Goal: Communication & Community: Share content

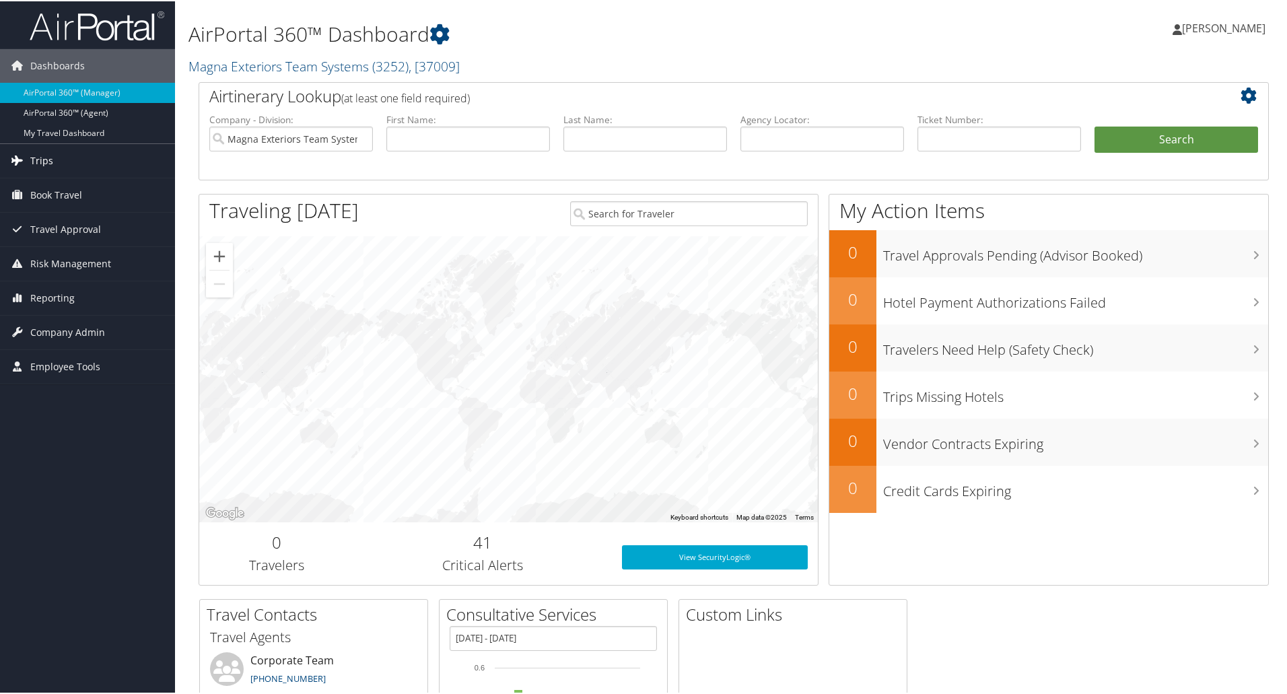
click at [34, 155] on span "Trips" at bounding box center [41, 160] width 23 height 34
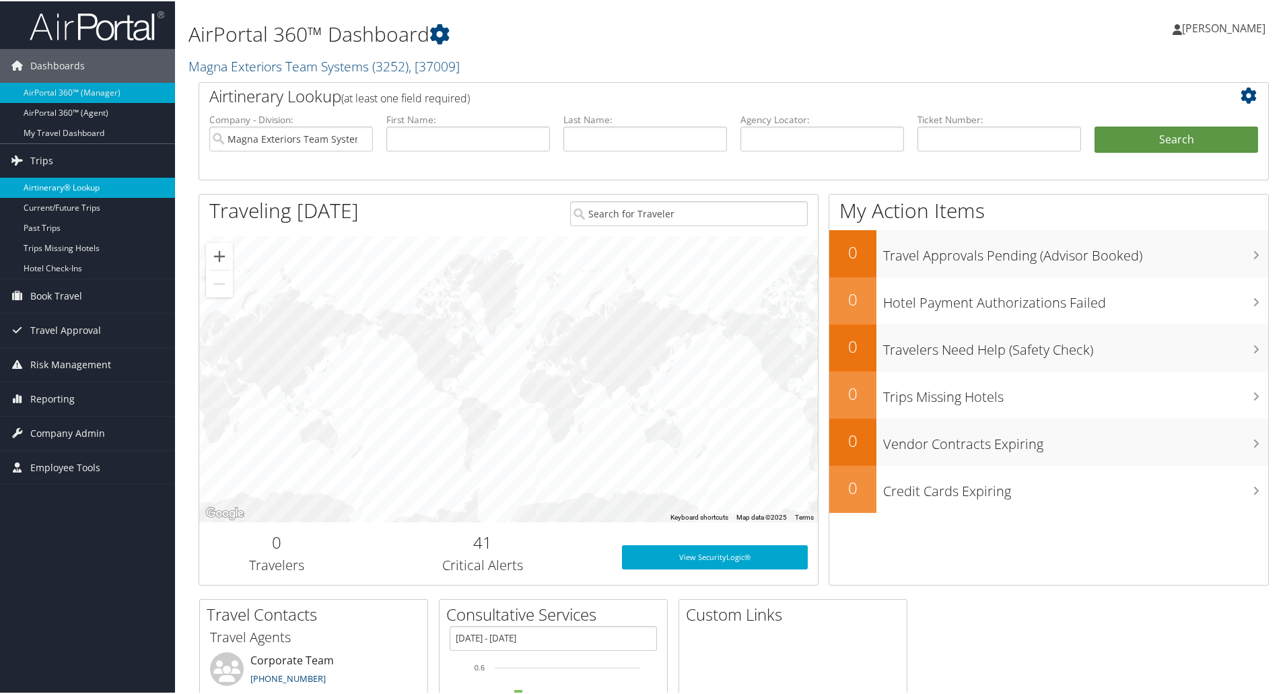
click at [50, 187] on link "Airtinerary® Lookup" at bounding box center [87, 186] width 175 height 20
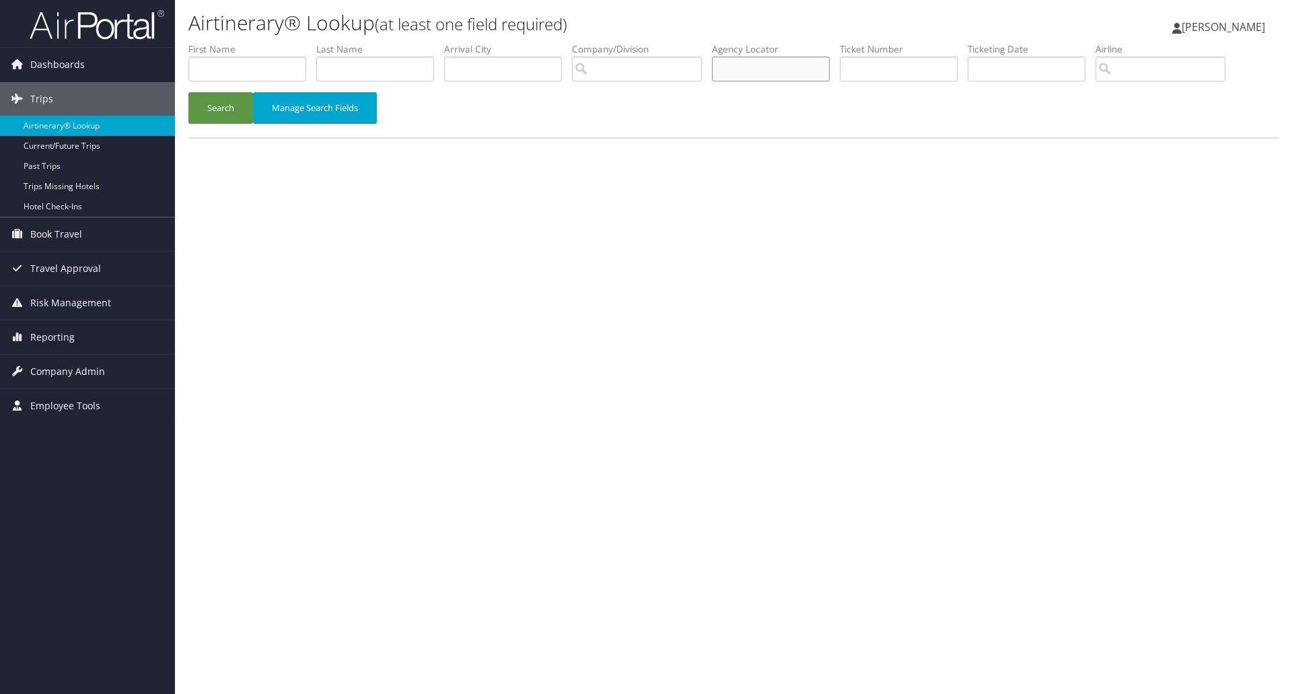
click at [765, 72] on input "text" at bounding box center [771, 69] width 118 height 25
type input "d60m4w"
click at [218, 109] on button "Search" at bounding box center [220, 108] width 65 height 32
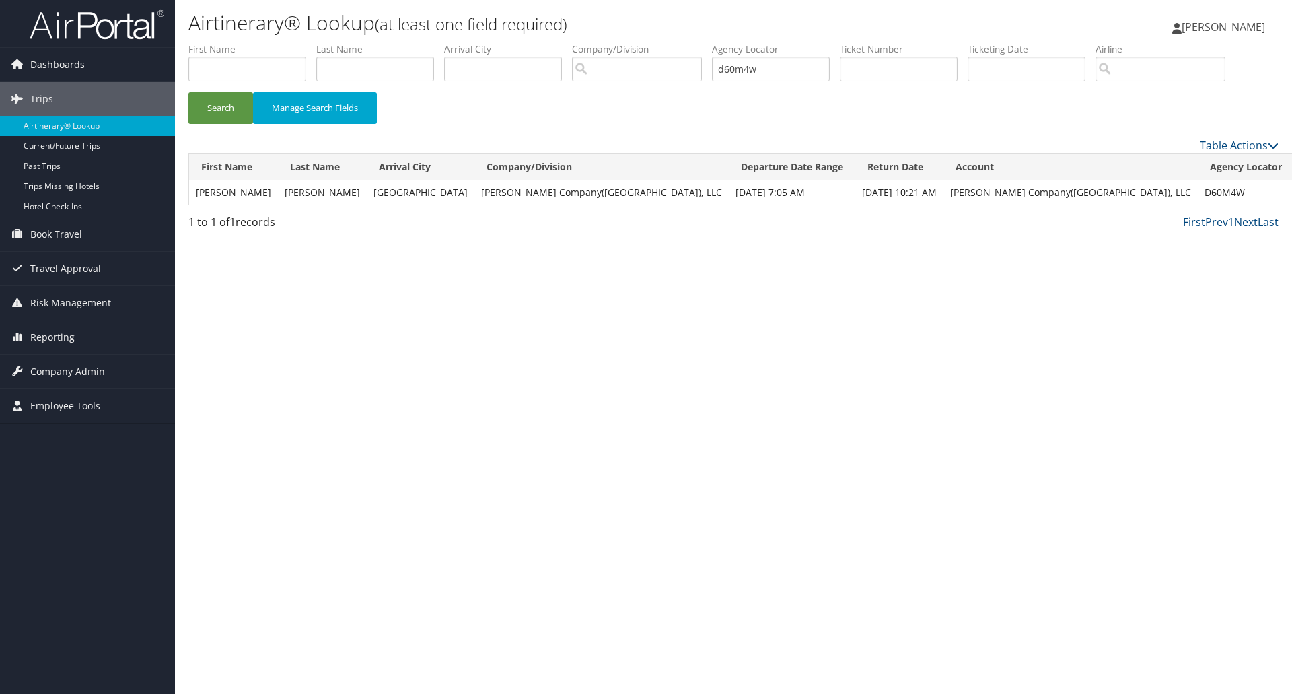
click at [1292, 193] on link "View" at bounding box center [1311, 192] width 21 height 13
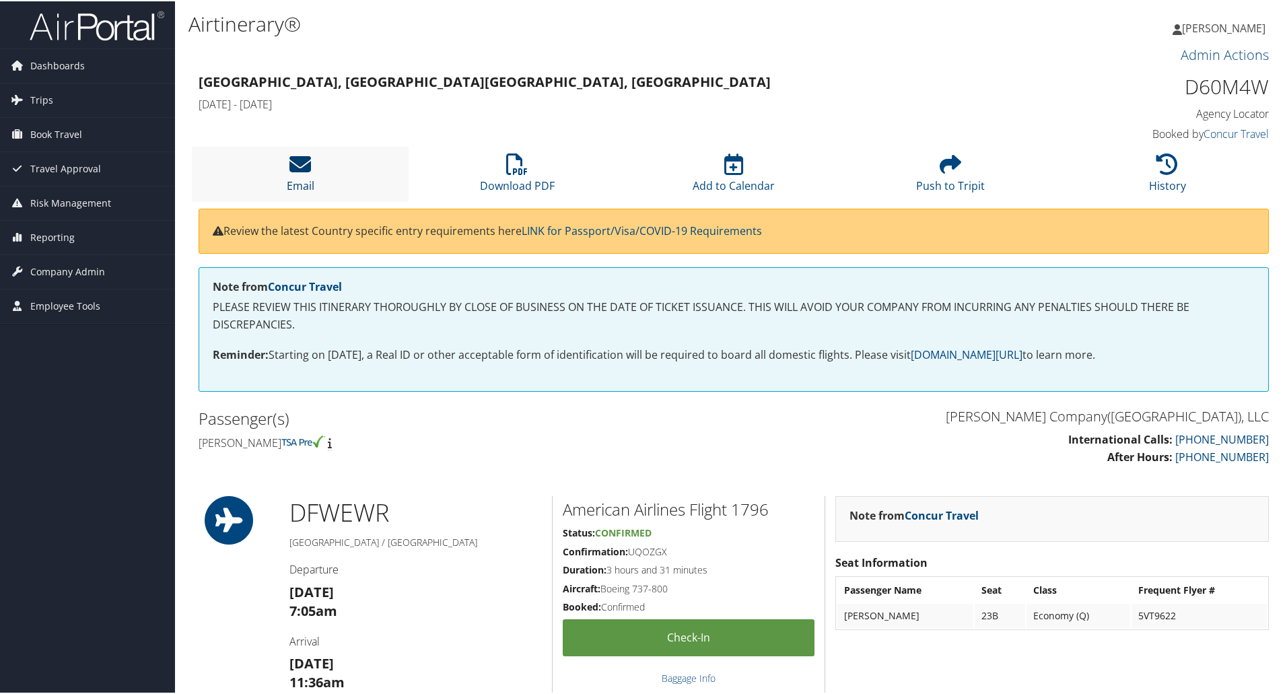
click at [305, 170] on icon at bounding box center [300, 163] width 22 height 22
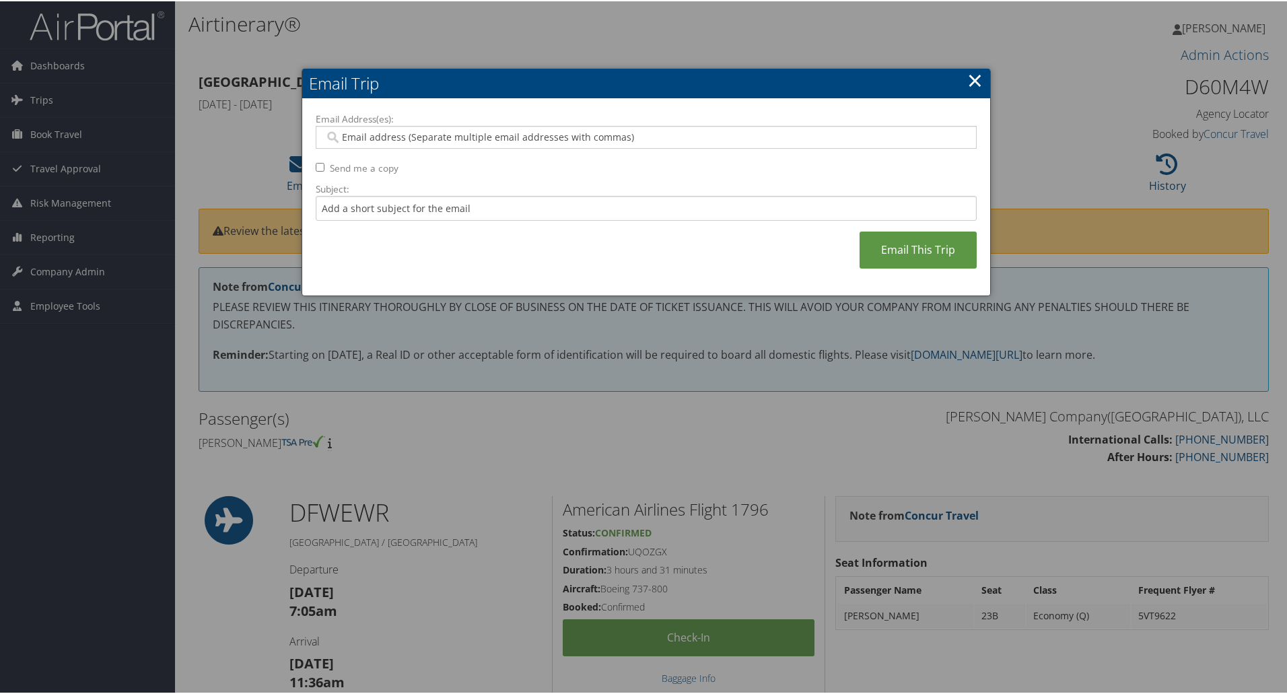
click at [372, 130] on input "Email Address(es):" at bounding box center [645, 135] width 643 height 13
type input "[PERSON_NAME][EMAIL_ADDRESS][PERSON_NAME][PERSON_NAME][DOMAIN_NAME]"
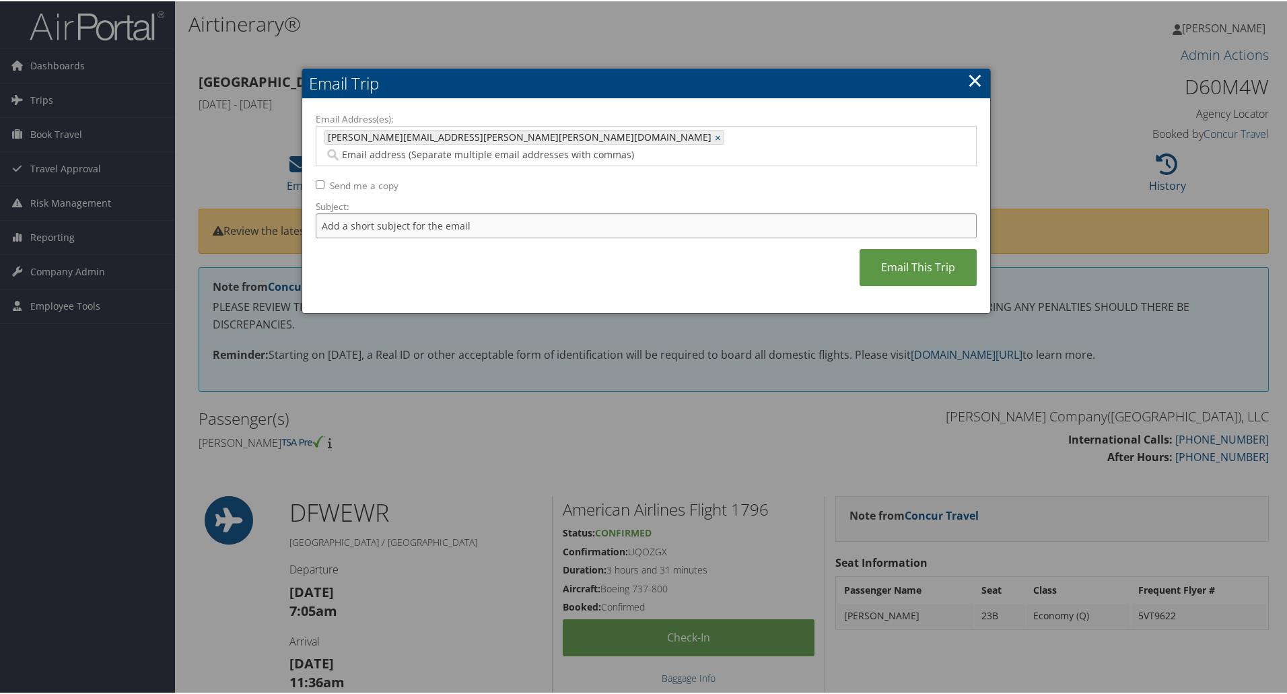
click at [346, 212] on input "Subject:" at bounding box center [646, 224] width 661 height 25
type input "t"
type input "TRAVEL INVOICE FOR [PERSON_NAME] [DATE]"
click at [886, 254] on link "Email This Trip" at bounding box center [917, 266] width 117 height 37
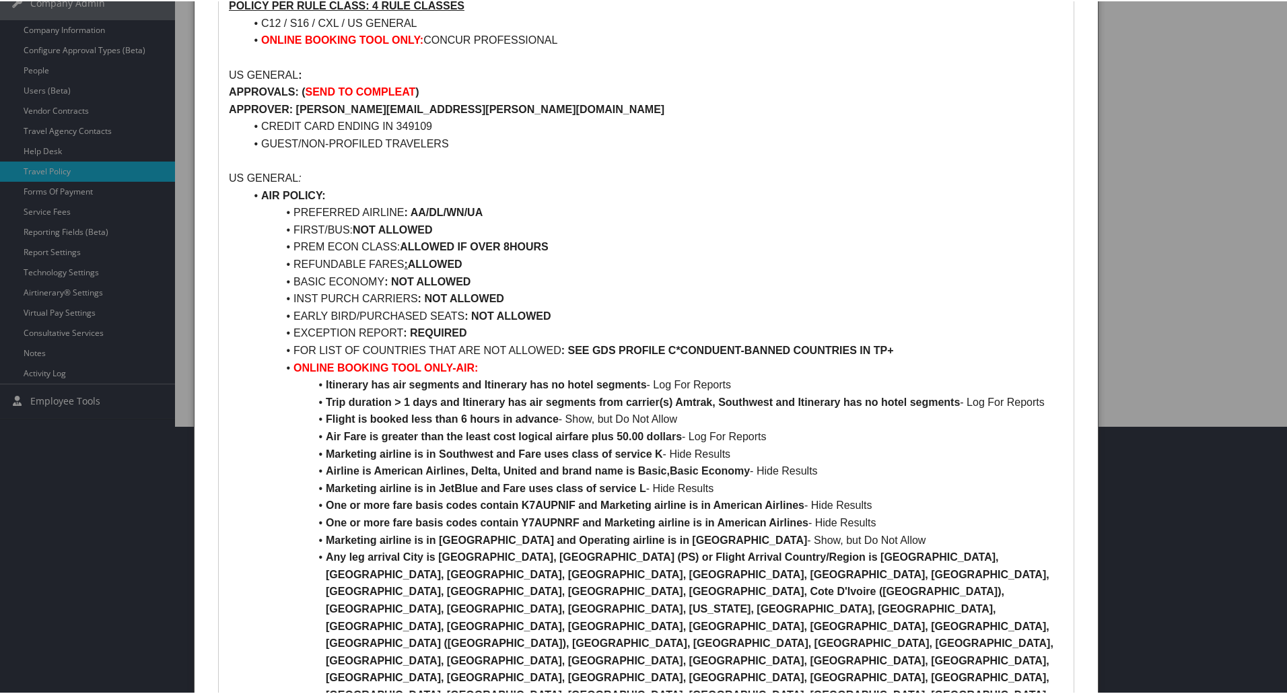
scroll to position [269, 0]
